Goal: Task Accomplishment & Management: Complete application form

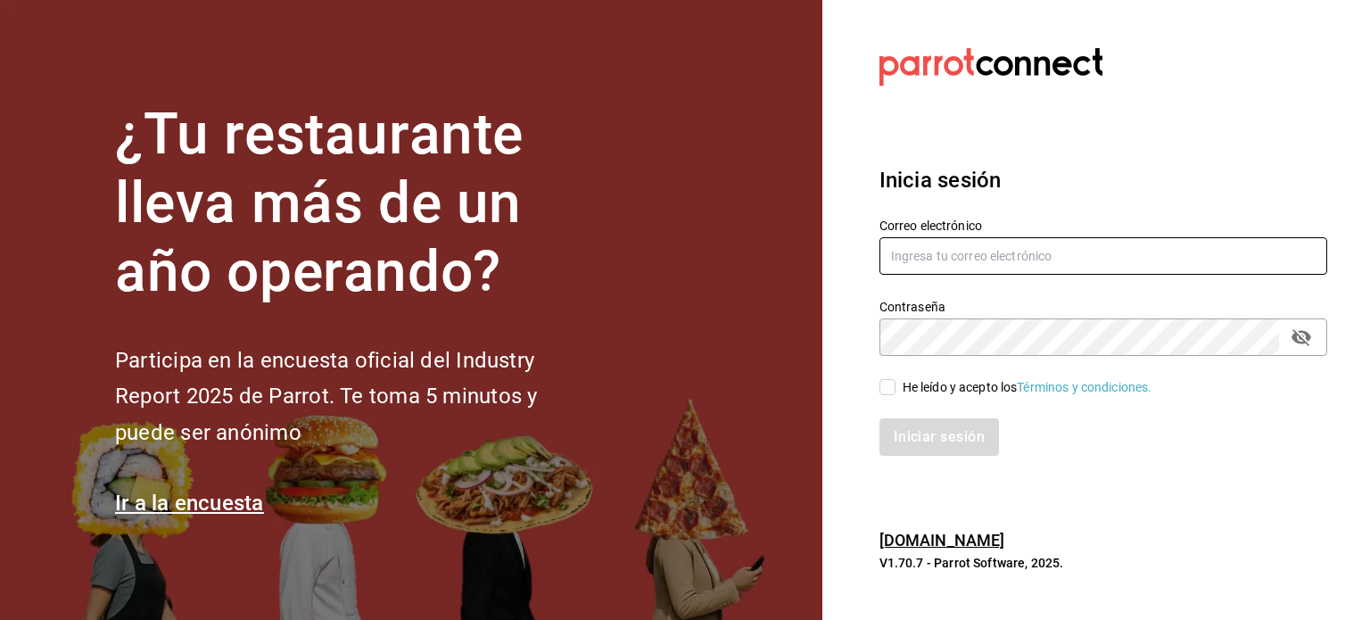
click at [1018, 260] on input "text" at bounding box center [1103, 255] width 448 height 37
type input "[EMAIL_ADDRESS][DOMAIN_NAME]"
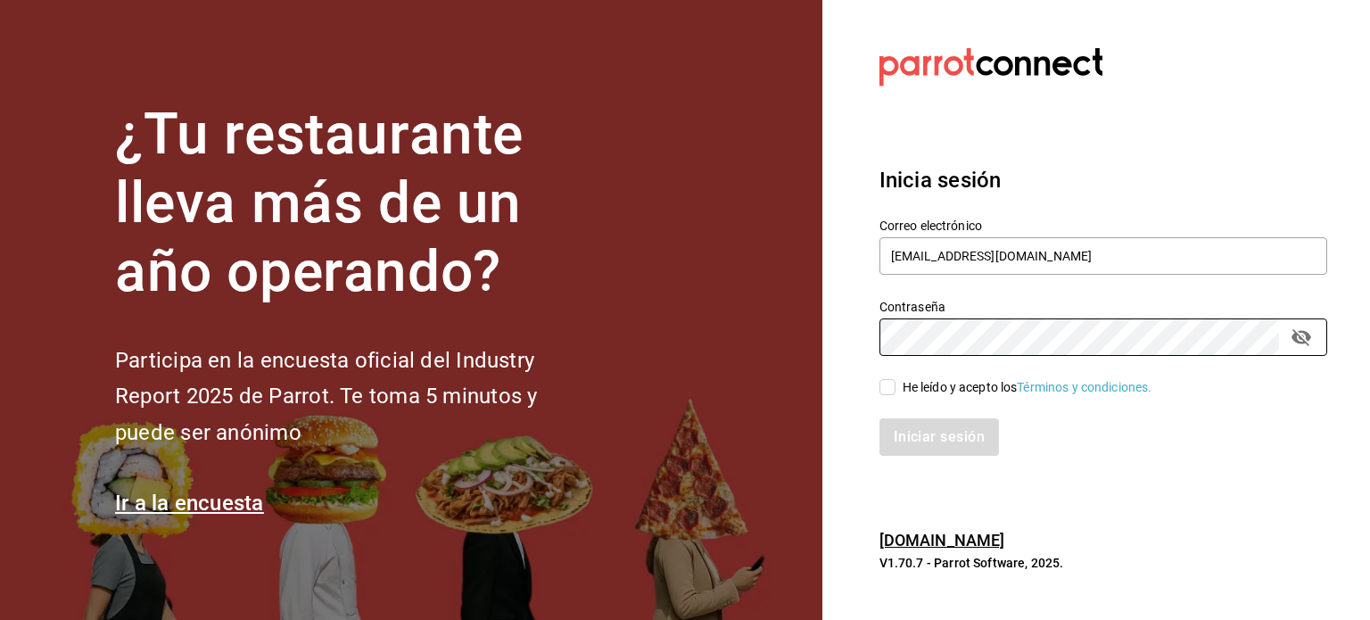
click at [908, 384] on div "He leído y acepto los Términos y condiciones." at bounding box center [1027, 387] width 250 height 19
click at [895, 384] on input "He leído y acepto los Términos y condiciones." at bounding box center [887, 387] width 16 height 16
checkbox input "true"
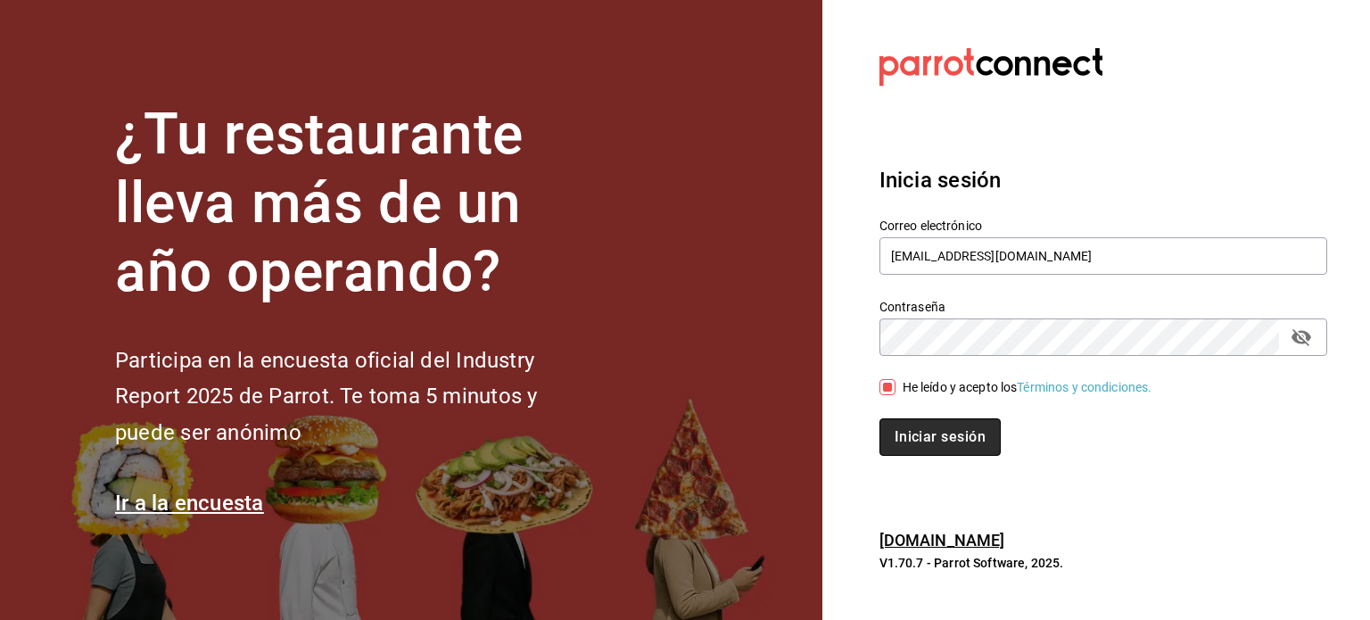
click at [942, 429] on button "Iniciar sesión" at bounding box center [939, 436] width 121 height 37
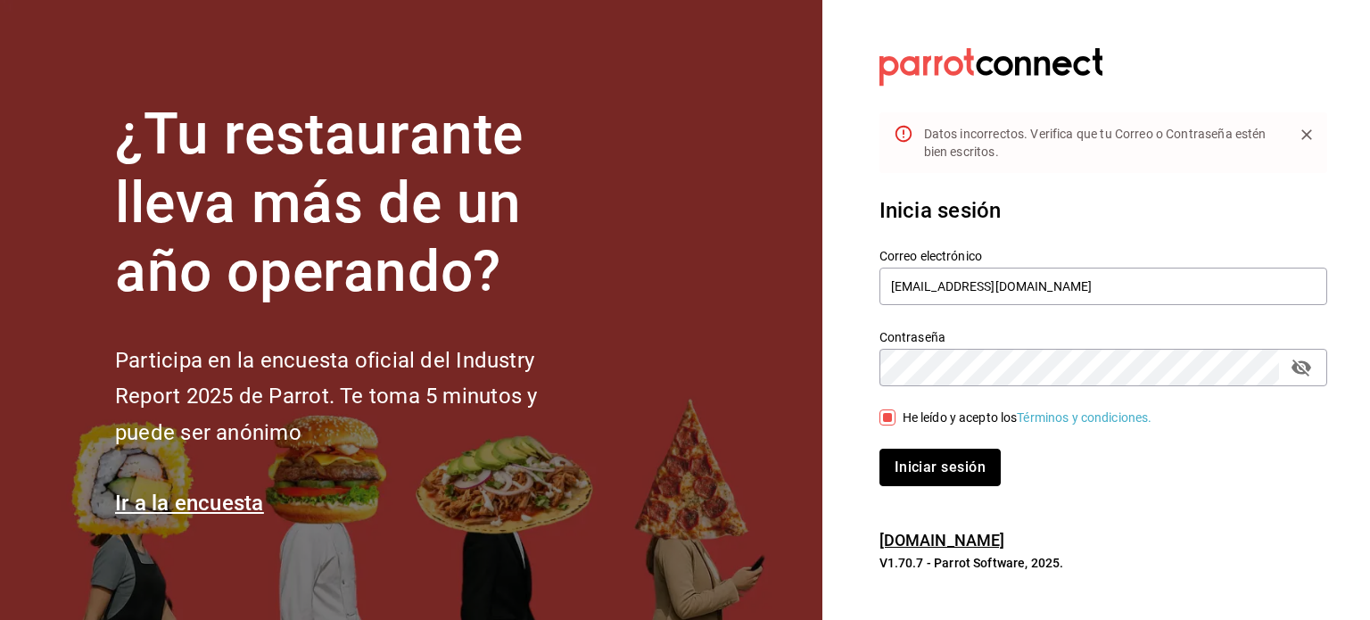
click at [935, 477] on button "Iniciar sesión" at bounding box center [939, 467] width 121 height 37
click at [1314, 376] on div "Contraseña" at bounding box center [1103, 367] width 448 height 37
click at [1297, 371] on icon "passwordField" at bounding box center [1301, 367] width 20 height 17
click at [836, 361] on section "Datos incorrectos. Verifica que tu Correo o Contraseña estén bien escritos. Ini…" at bounding box center [1096, 310] width 548 height 620
click at [878, 358] on div "Contraseña Contraseña" at bounding box center [1092, 347] width 469 height 78
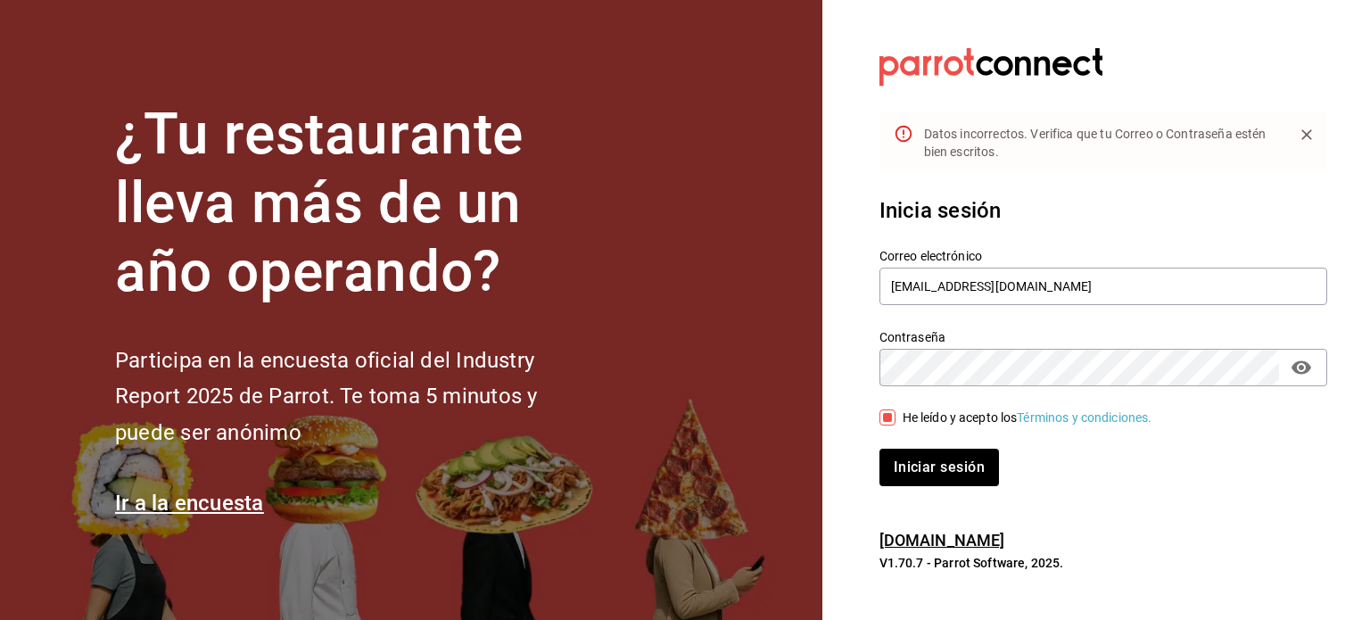
click at [879, 449] on button "Iniciar sesión" at bounding box center [938, 467] width 119 height 37
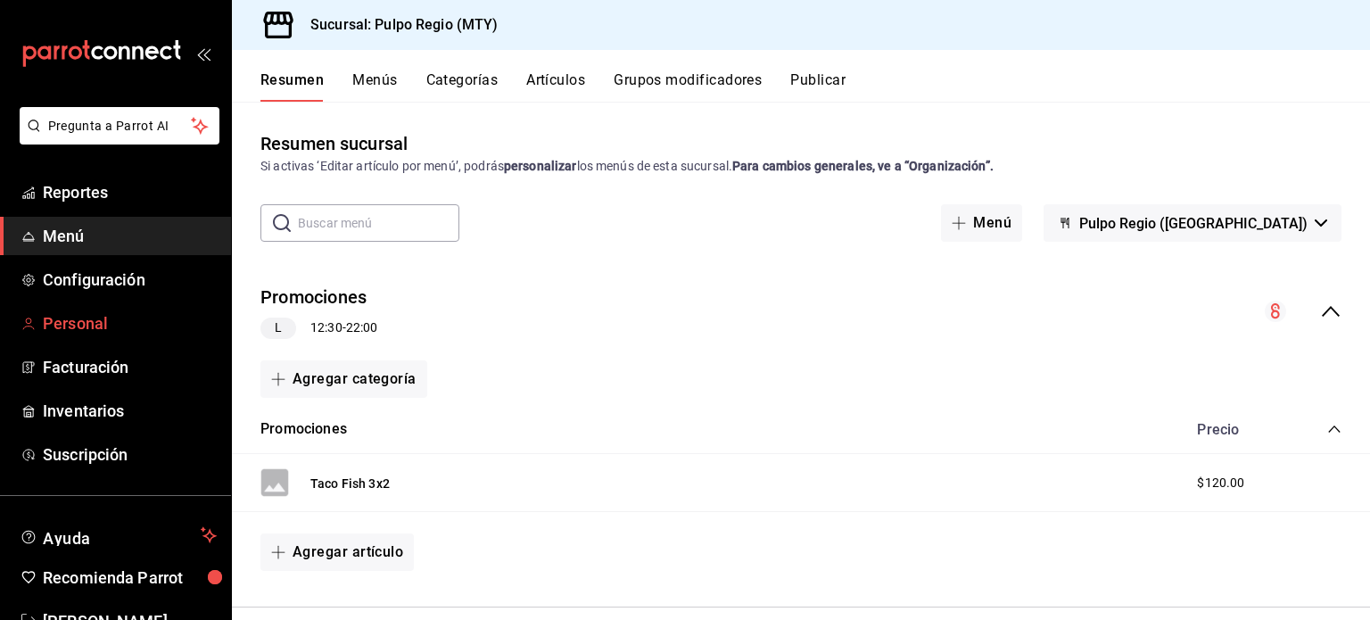
click at [98, 327] on span "Personal" at bounding box center [130, 323] width 174 height 24
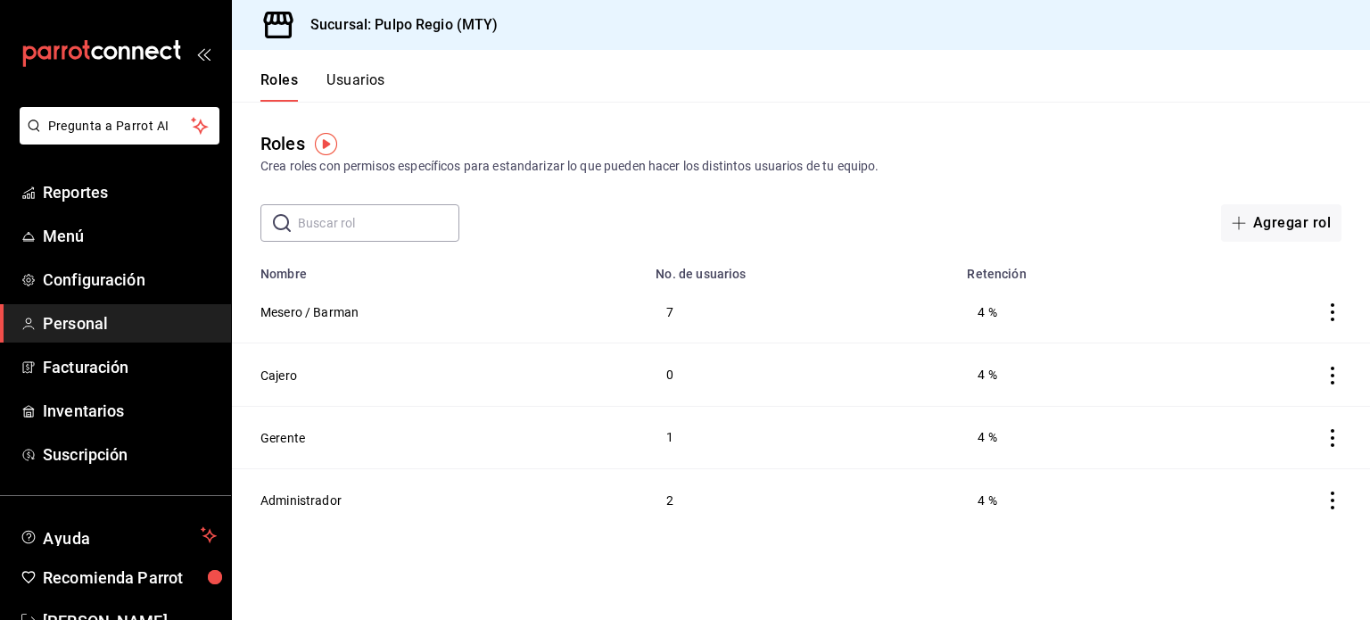
click at [358, 77] on button "Usuarios" at bounding box center [355, 86] width 59 height 30
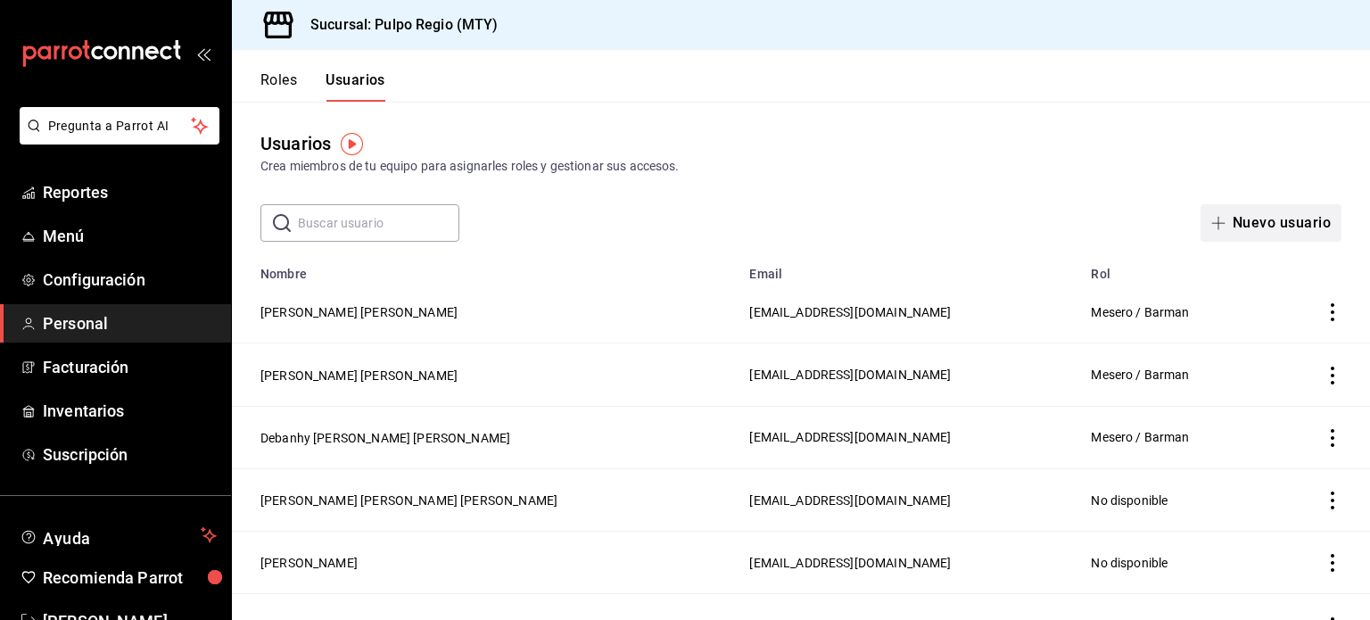
click at [1281, 232] on button "Nuevo usuario" at bounding box center [1270, 222] width 141 height 37
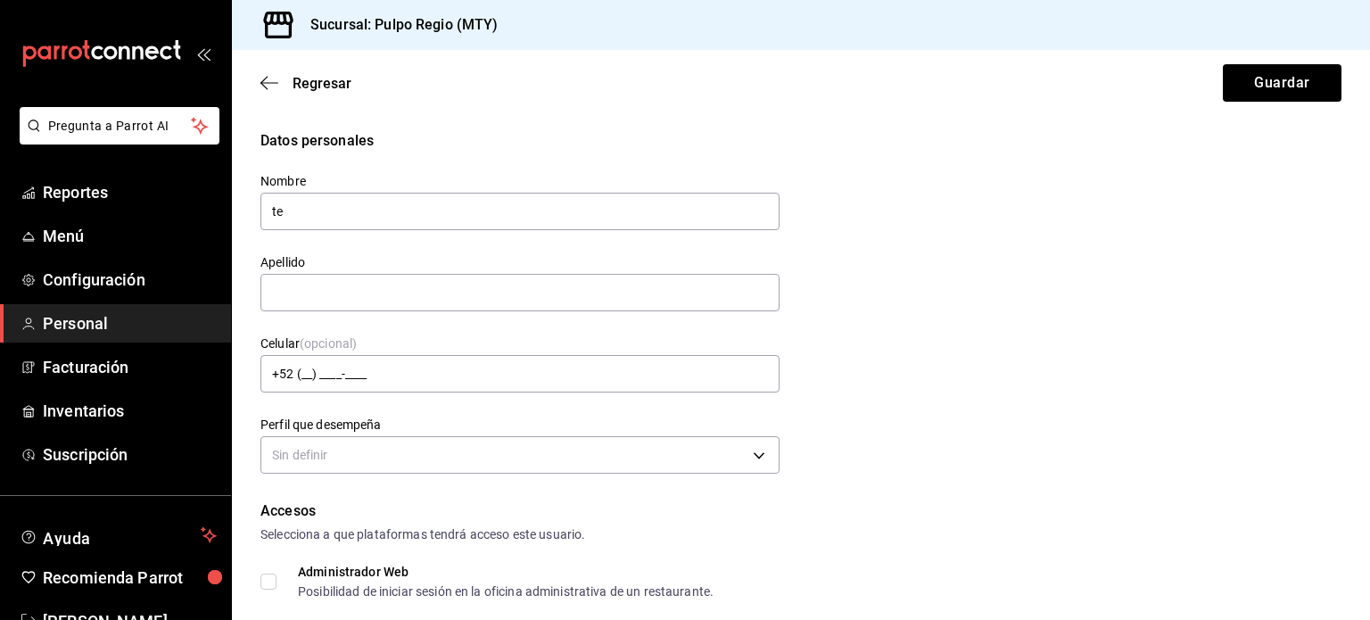
type input "t"
type input "Teodulfo"
click at [636, 288] on input "text" at bounding box center [519, 292] width 519 height 37
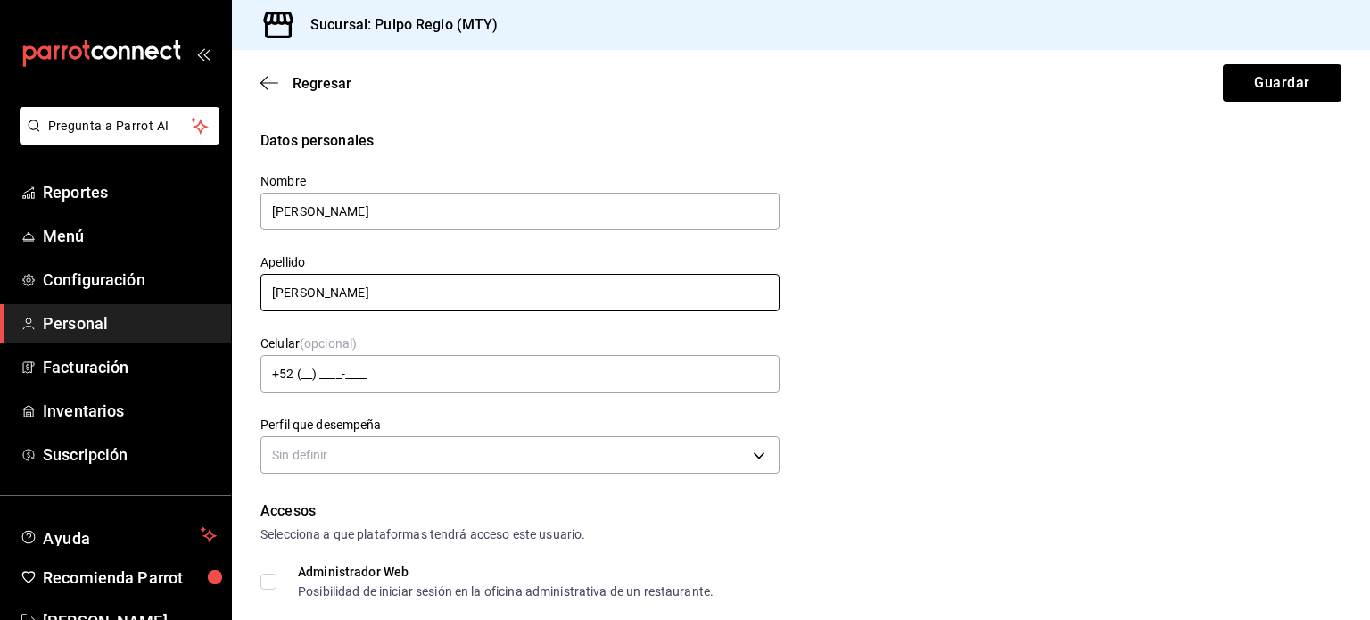
click at [303, 291] on input "Ramirez Santos" at bounding box center [519, 292] width 519 height 37
type input "Ramírez Santos"
click at [1084, 338] on div "Datos personales Nombre Teodulfo Apellido Ramírez Santos Celular (opcional) +52…" at bounding box center [800, 304] width 1081 height 349
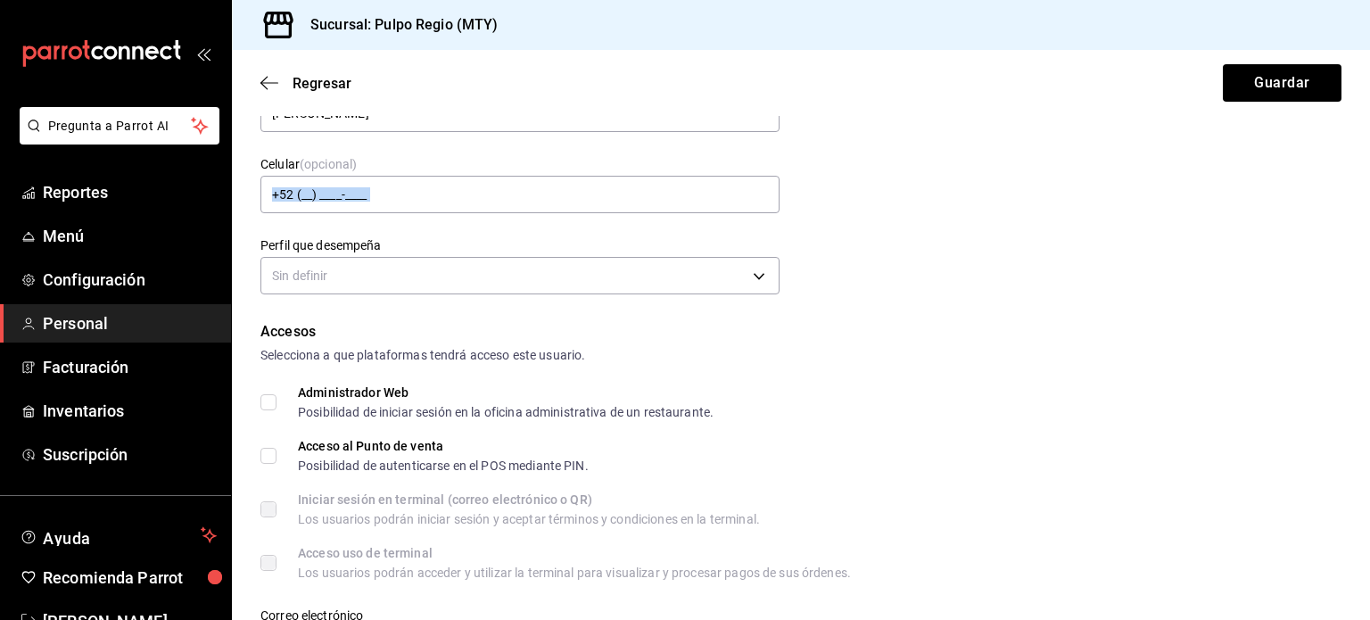
scroll to position [197, 0]
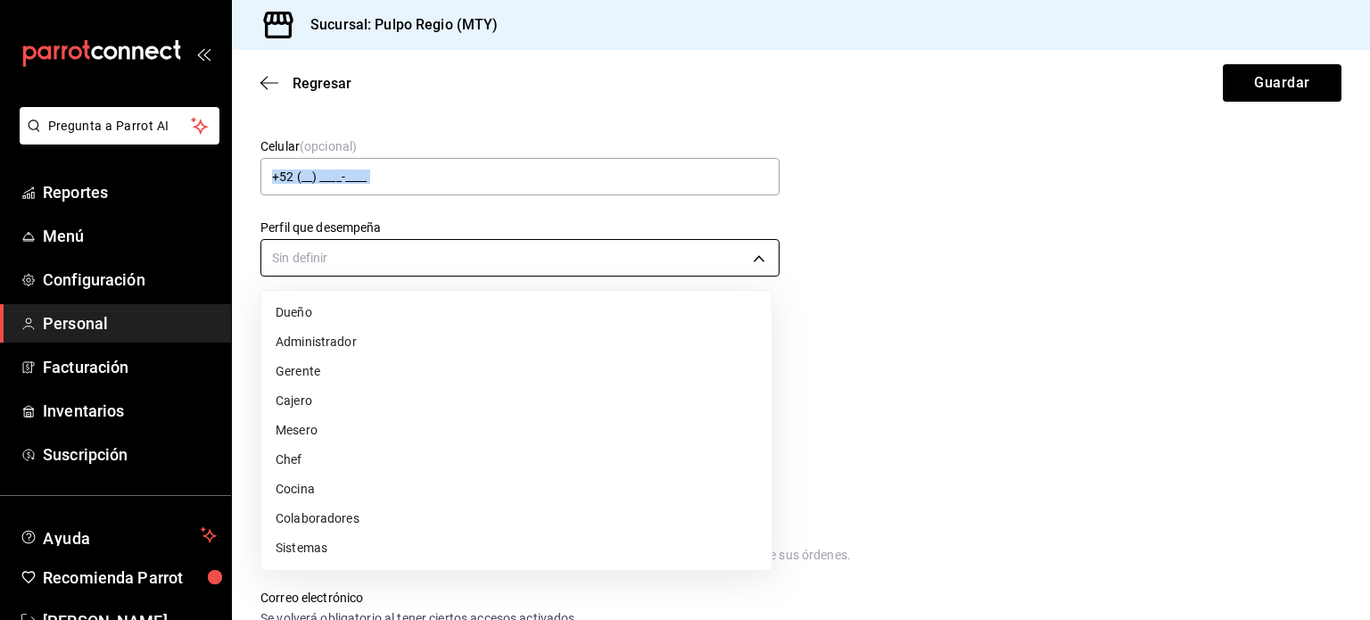
click at [593, 249] on body "Pregunta a Parrot AI Reportes Menú Configuración Personal Facturación Inventari…" at bounding box center [685, 310] width 1370 height 620
click at [628, 493] on li "Cocina" at bounding box center [516, 488] width 510 height 29
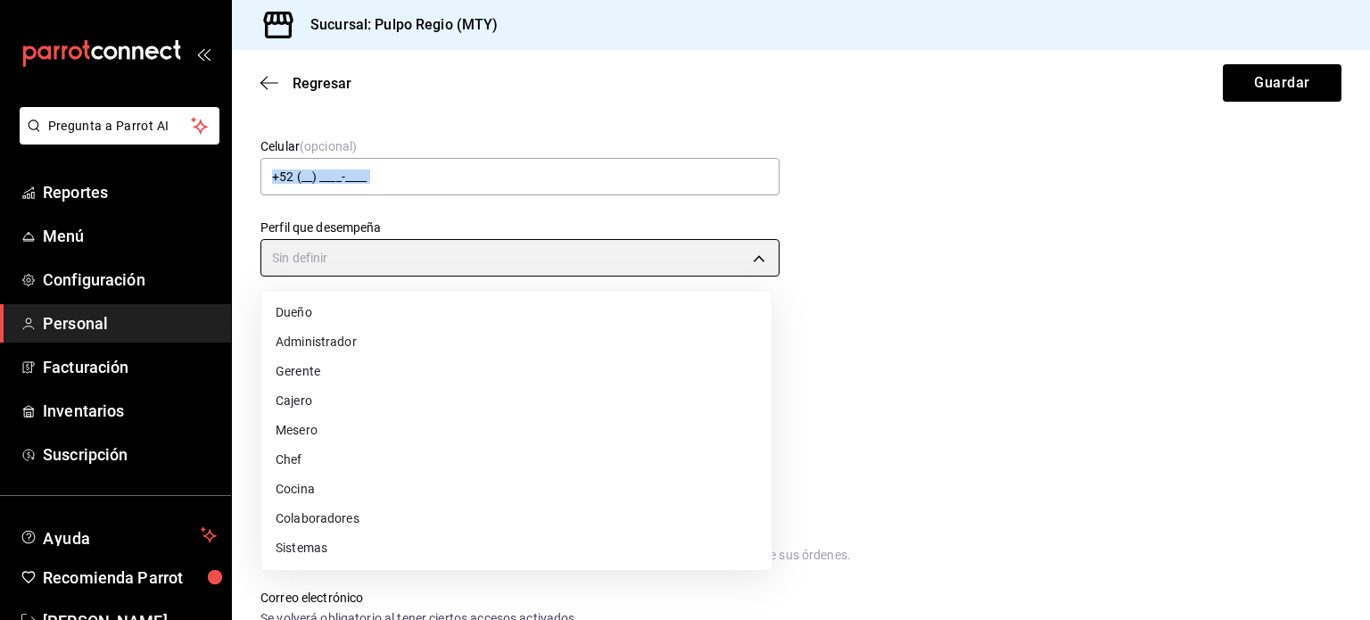
type input "KITCHEN"
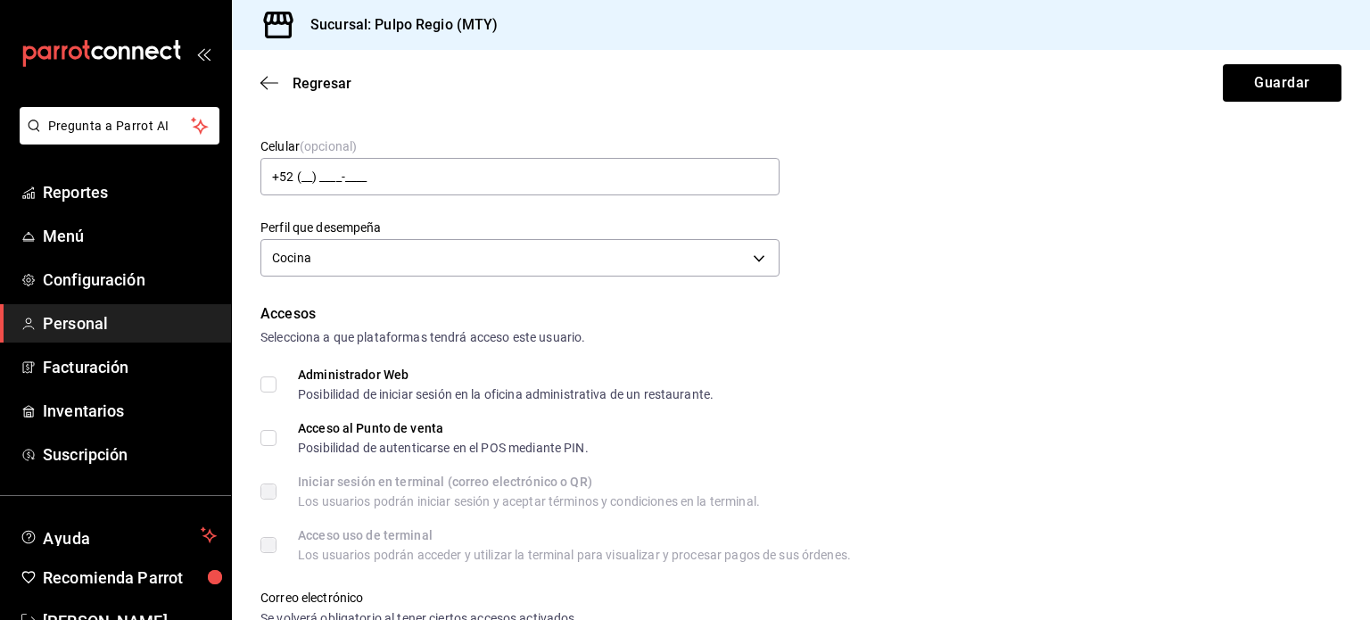
click at [988, 395] on div "Administrador Web Posibilidad de iniciar sesión en la oficina administrativa de…" at bounding box center [800, 384] width 1081 height 32
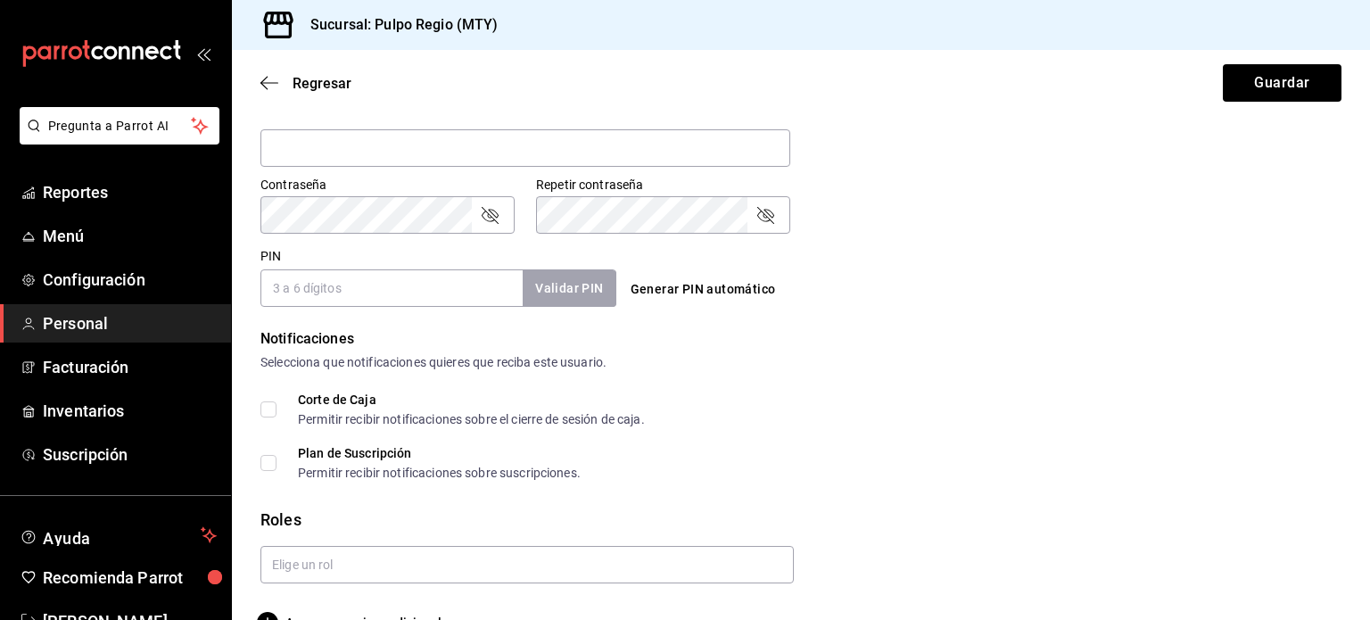
scroll to position [752, 0]
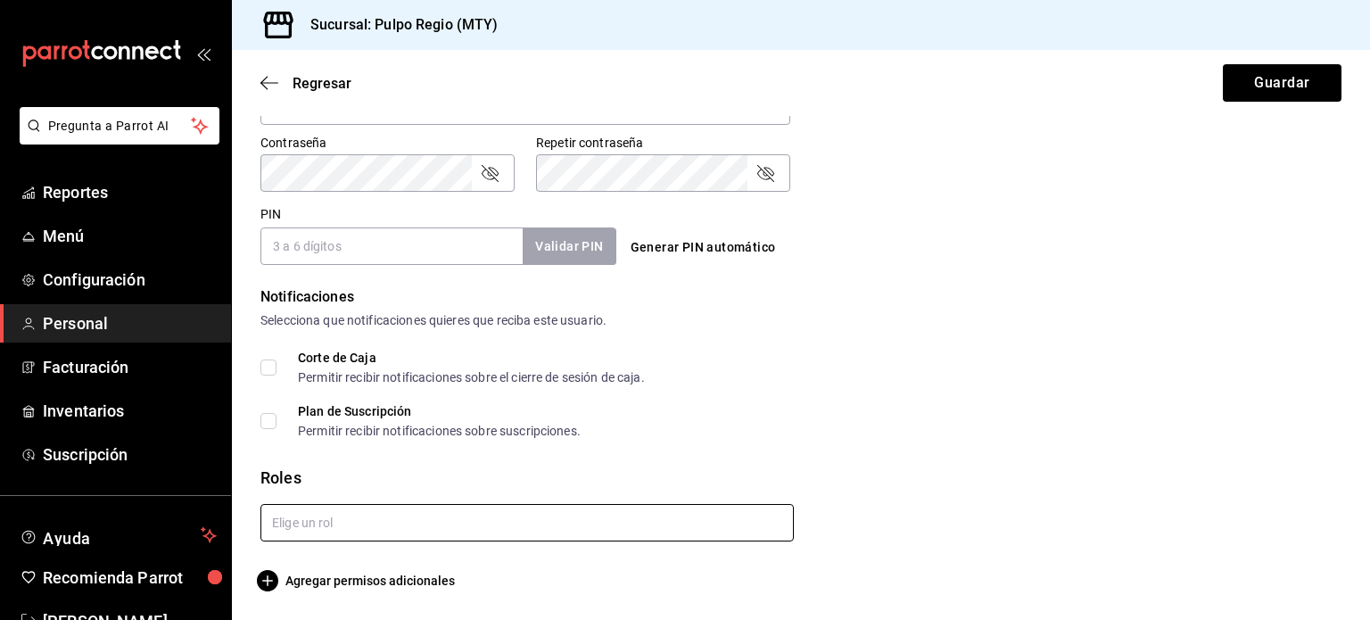
click at [470, 540] on input "text" at bounding box center [526, 522] width 533 height 37
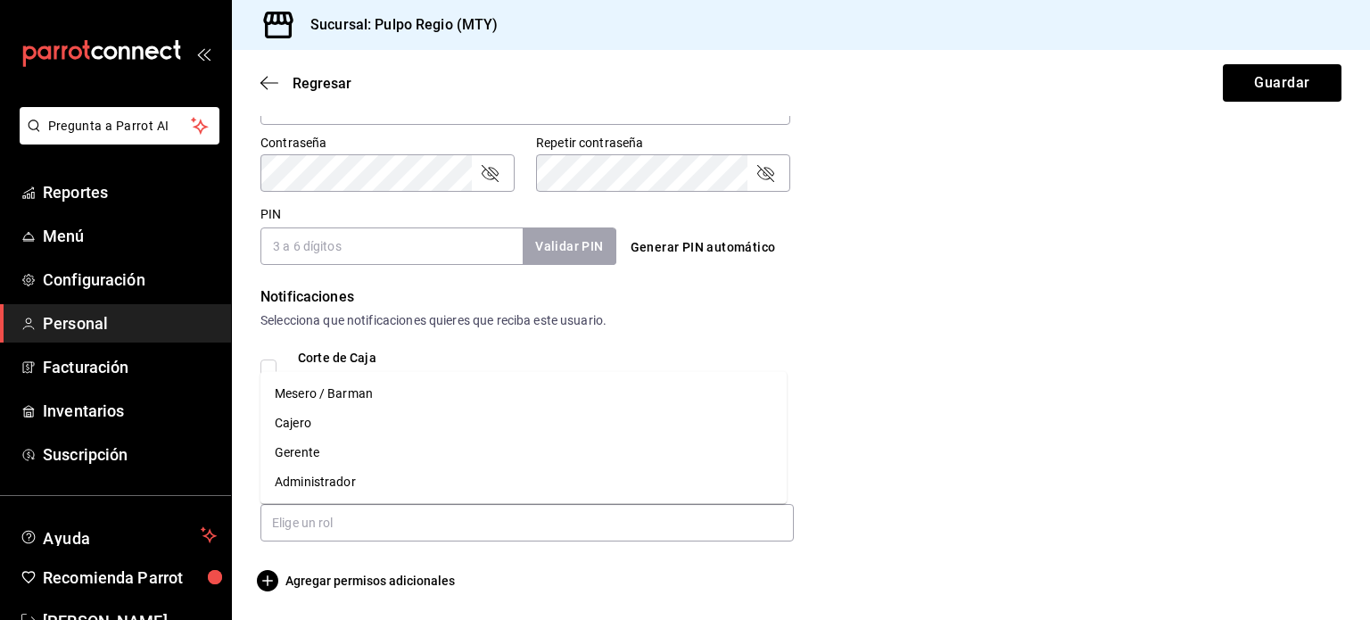
click at [1019, 513] on div at bounding box center [793, 516] width 1095 height 52
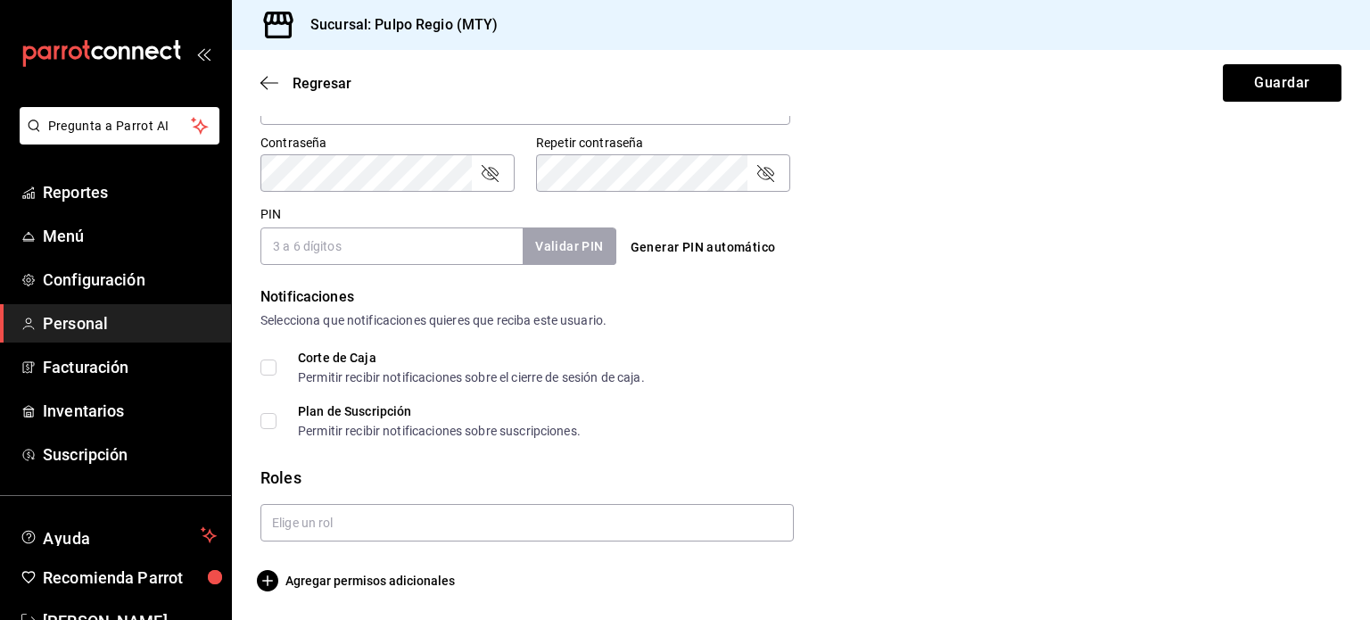
click at [442, 250] on input "PIN" at bounding box center [391, 245] width 262 height 37
type input "1711"
click at [560, 248] on button "Validar PIN" at bounding box center [568, 246] width 95 height 38
click at [1270, 78] on button "Guardar" at bounding box center [1282, 82] width 119 height 37
